Goal: Navigation & Orientation: Find specific page/section

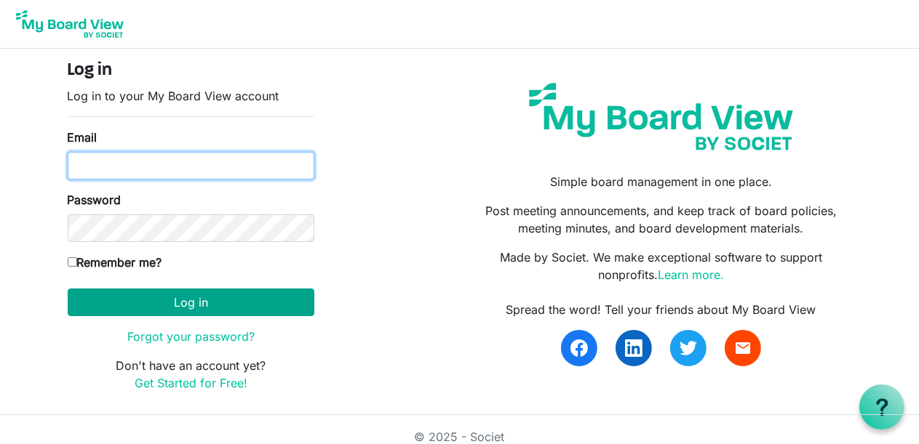
type input "pattihickswhaley@yahoo.co.uk"
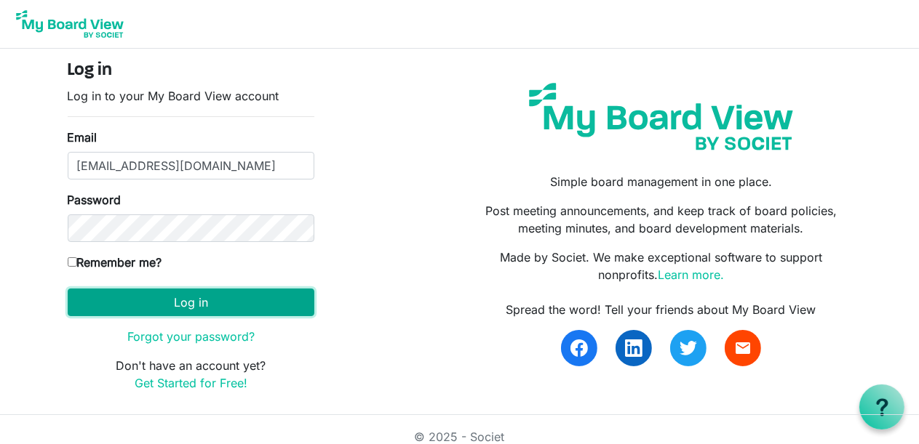
click at [193, 304] on button "Log in" at bounding box center [191, 303] width 247 height 28
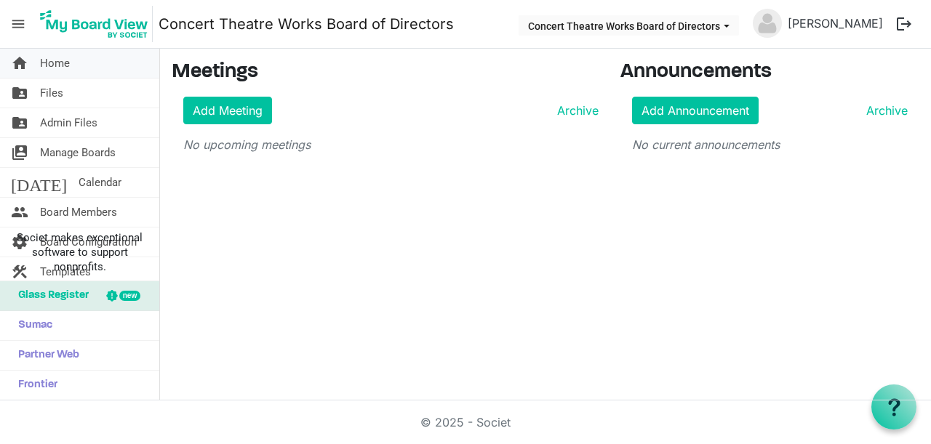
click at [61, 61] on span "Home" at bounding box center [55, 63] width 30 height 29
click at [47, 97] on span "Files" at bounding box center [51, 93] width 23 height 29
